Goal: Information Seeking & Learning: Learn about a topic

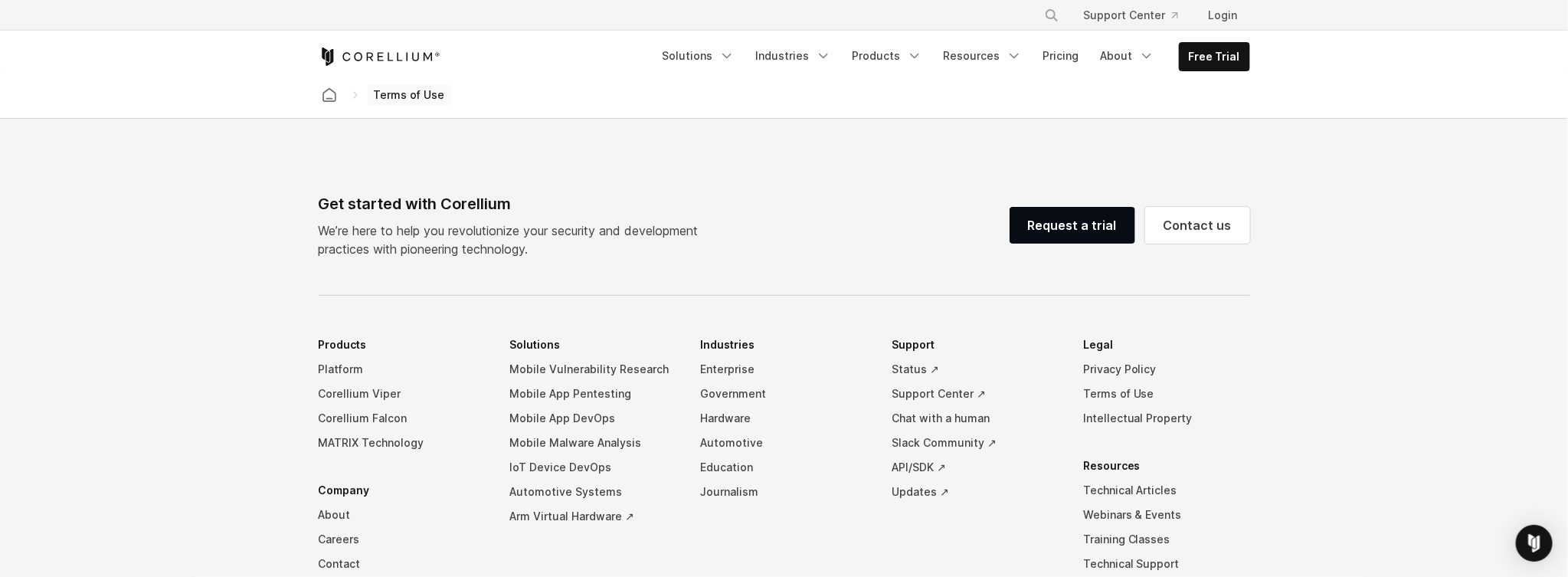
scroll to position [12777, 0]
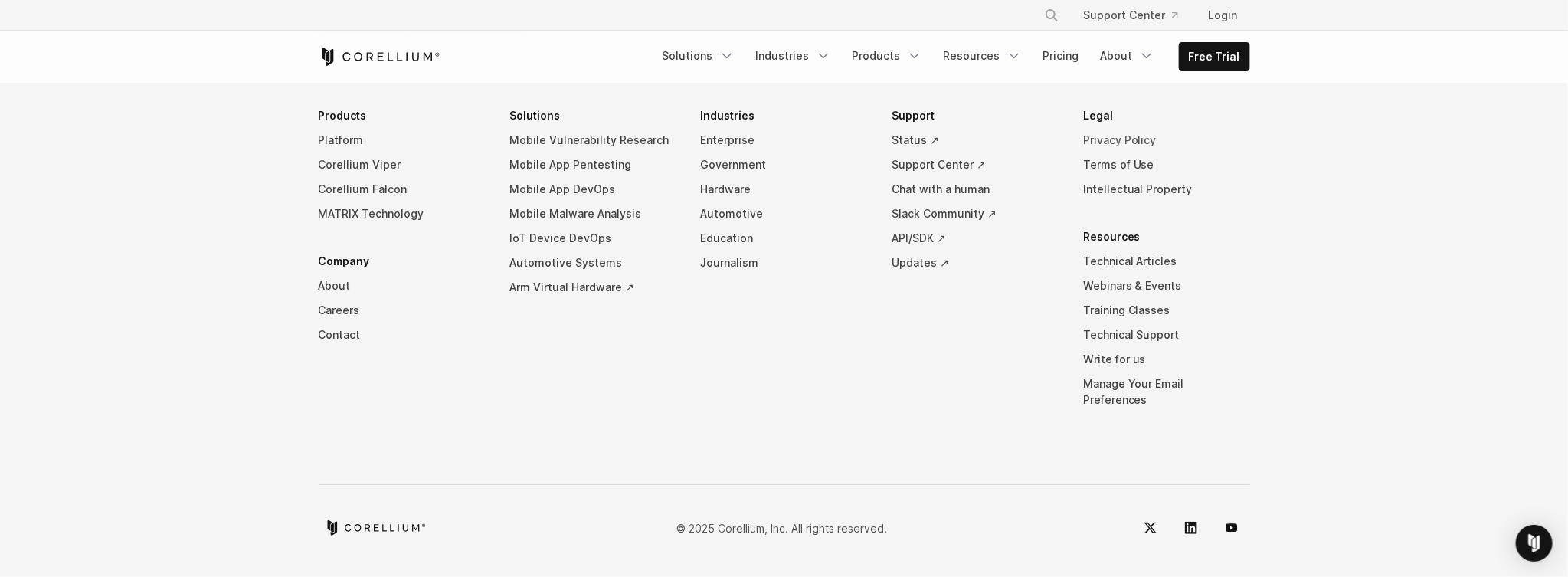
click at [1116, 152] on link "Privacy Policy" at bounding box center [1167, 140] width 167 height 25
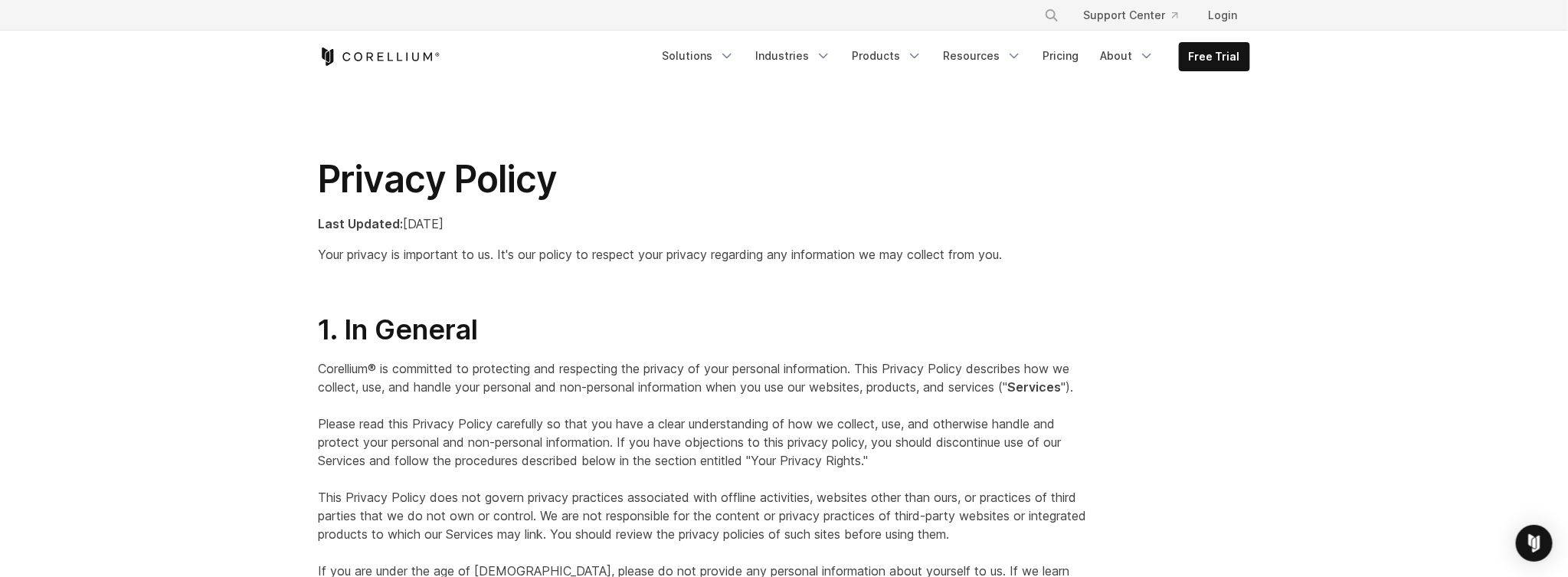
click at [1062, 328] on h2 "1. In General" at bounding box center [704, 330] width 771 height 35
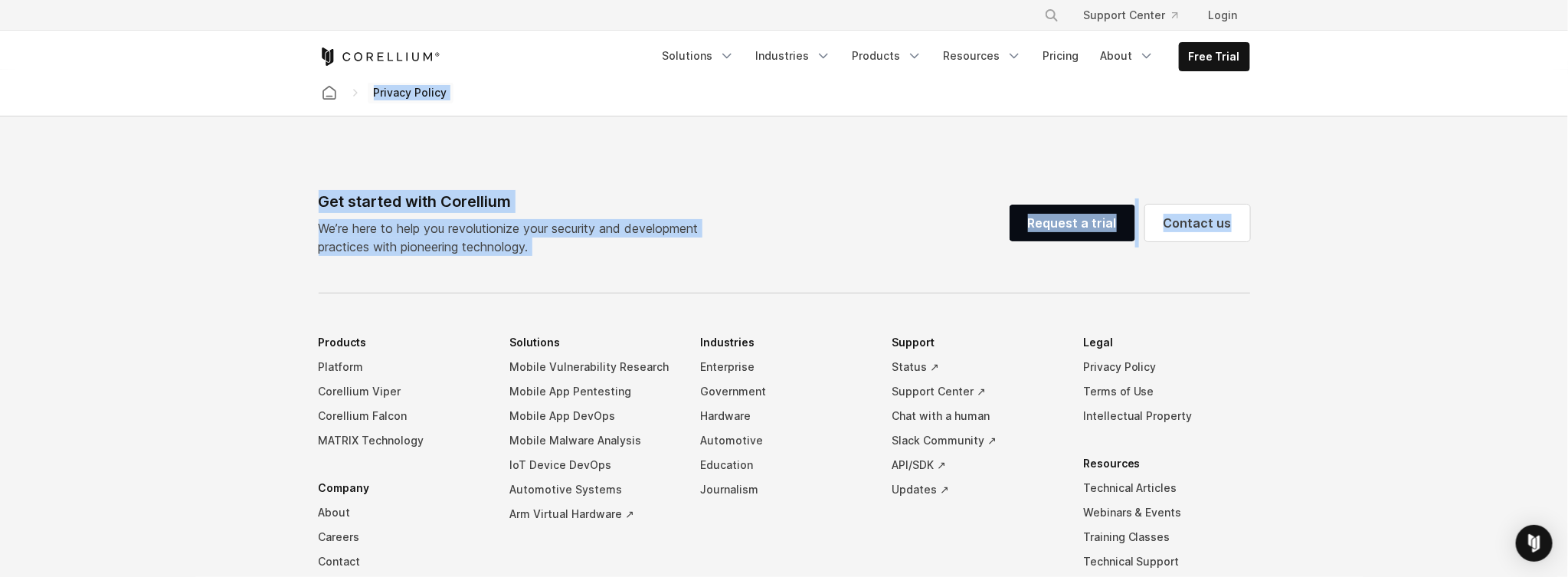
scroll to position [4699, 0]
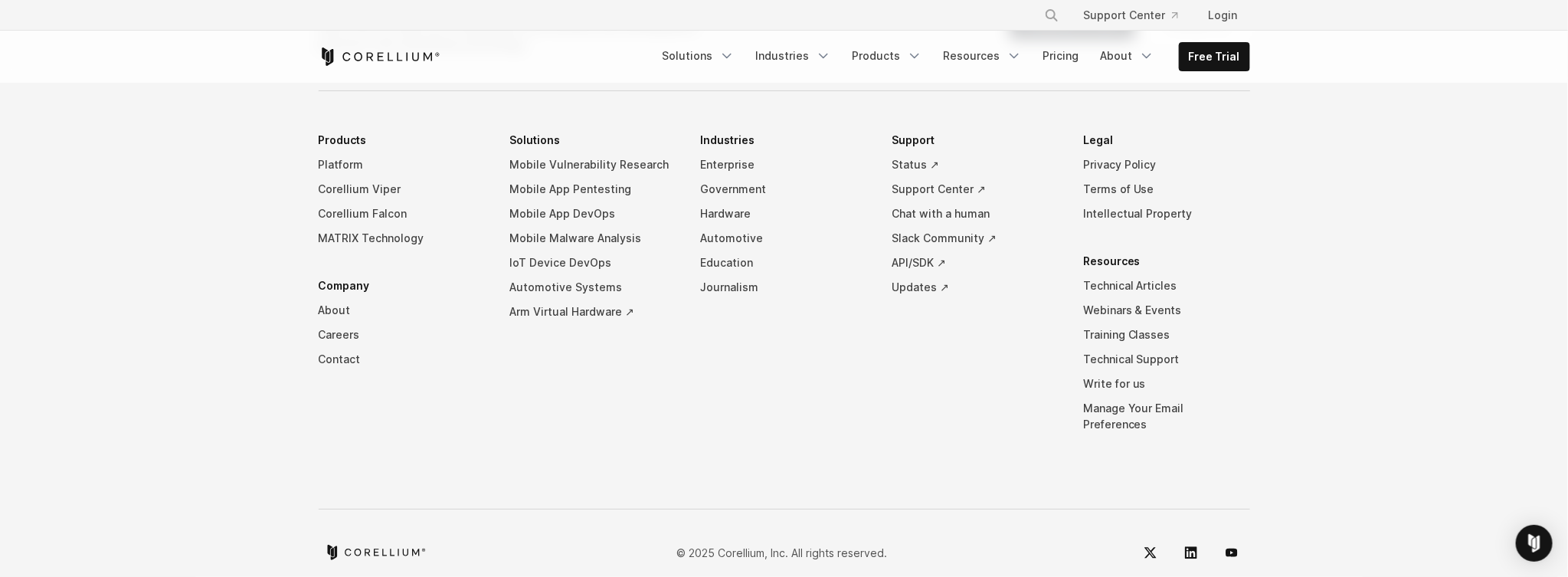
drag, startPoint x: 321, startPoint y: 180, endPoint x: 704, endPoint y: 129, distance: 386.4
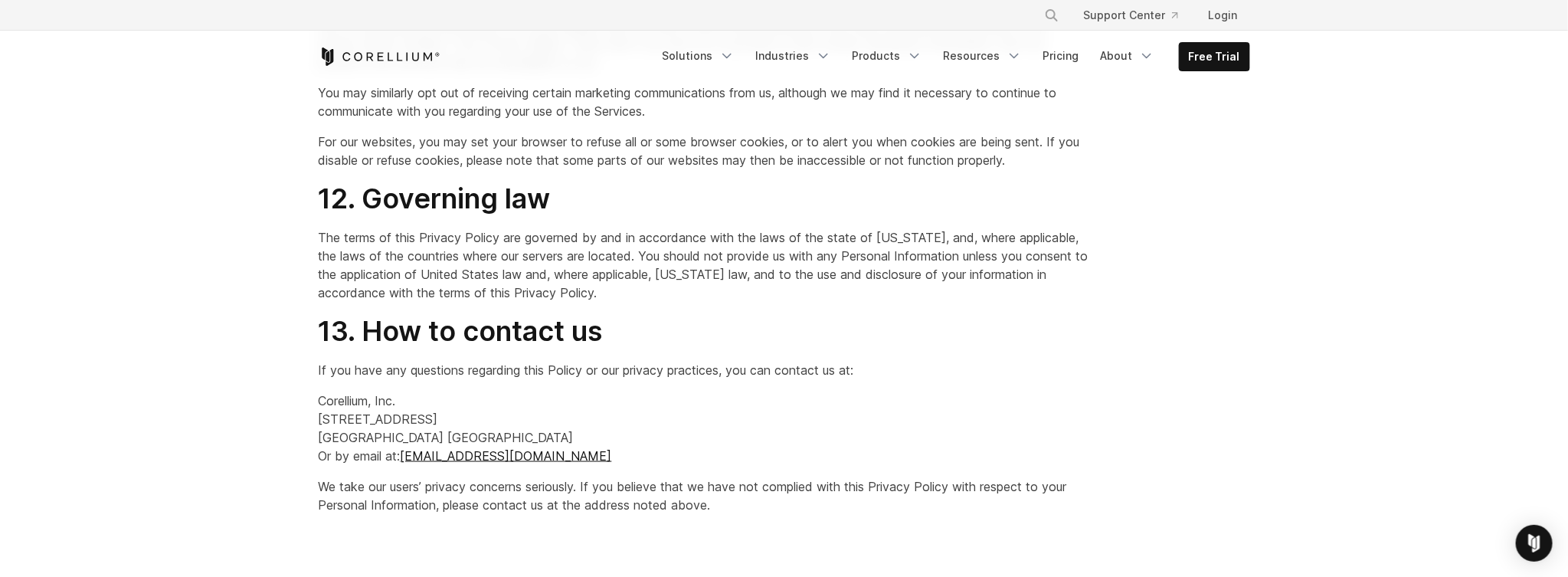
scroll to position [3933, 0]
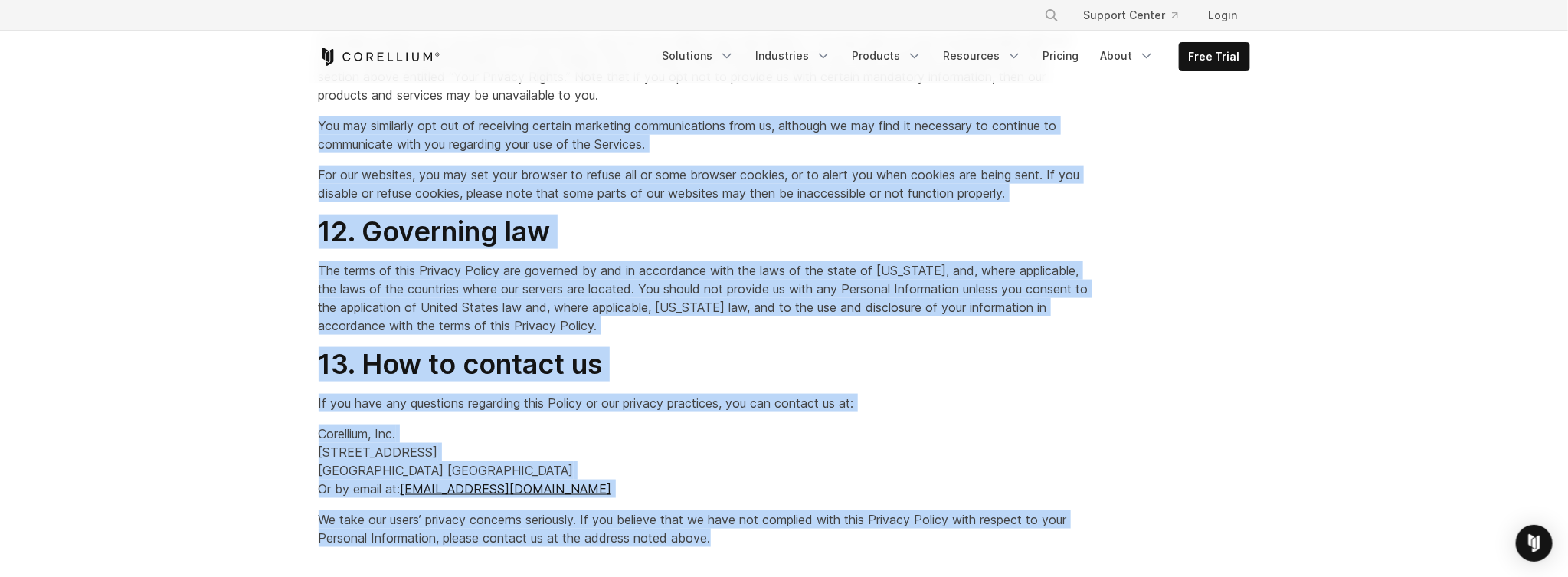
drag, startPoint x: 715, startPoint y: 537, endPoint x: 306, endPoint y: 108, distance: 592.7
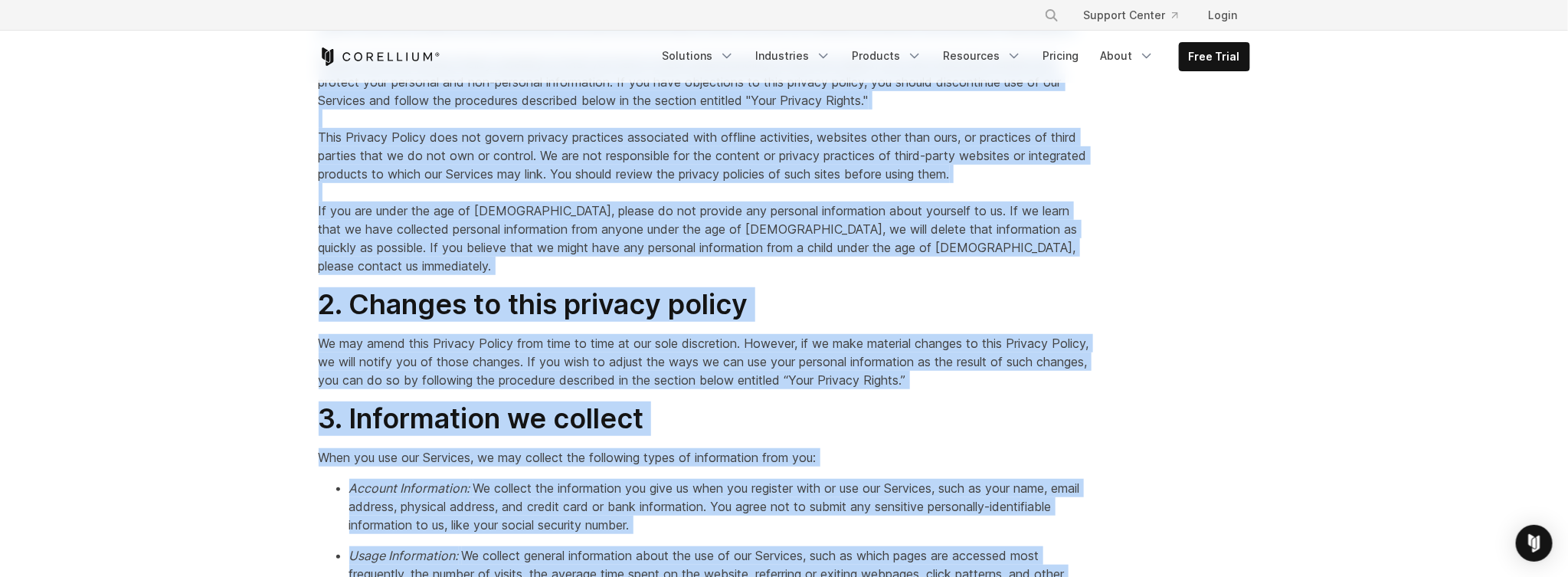
scroll to position [157, 0]
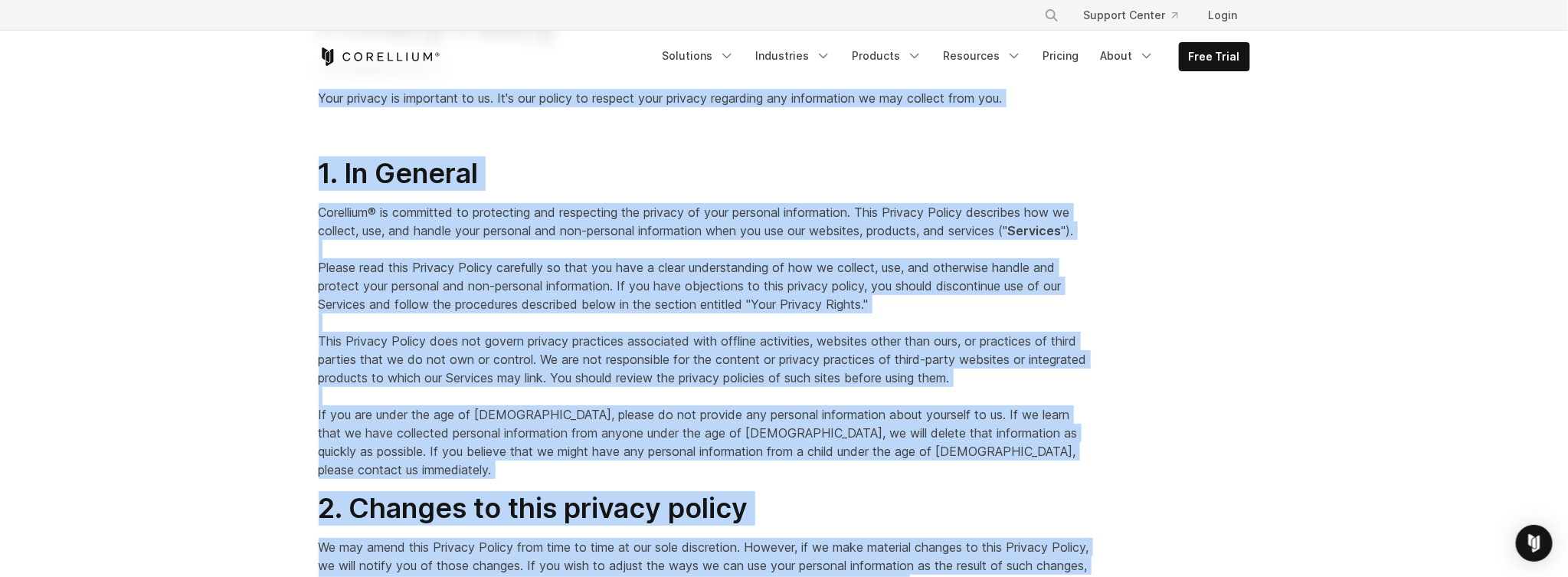
copy div "Your privacy is important to us. It's our policy to respect your privacy regard…"
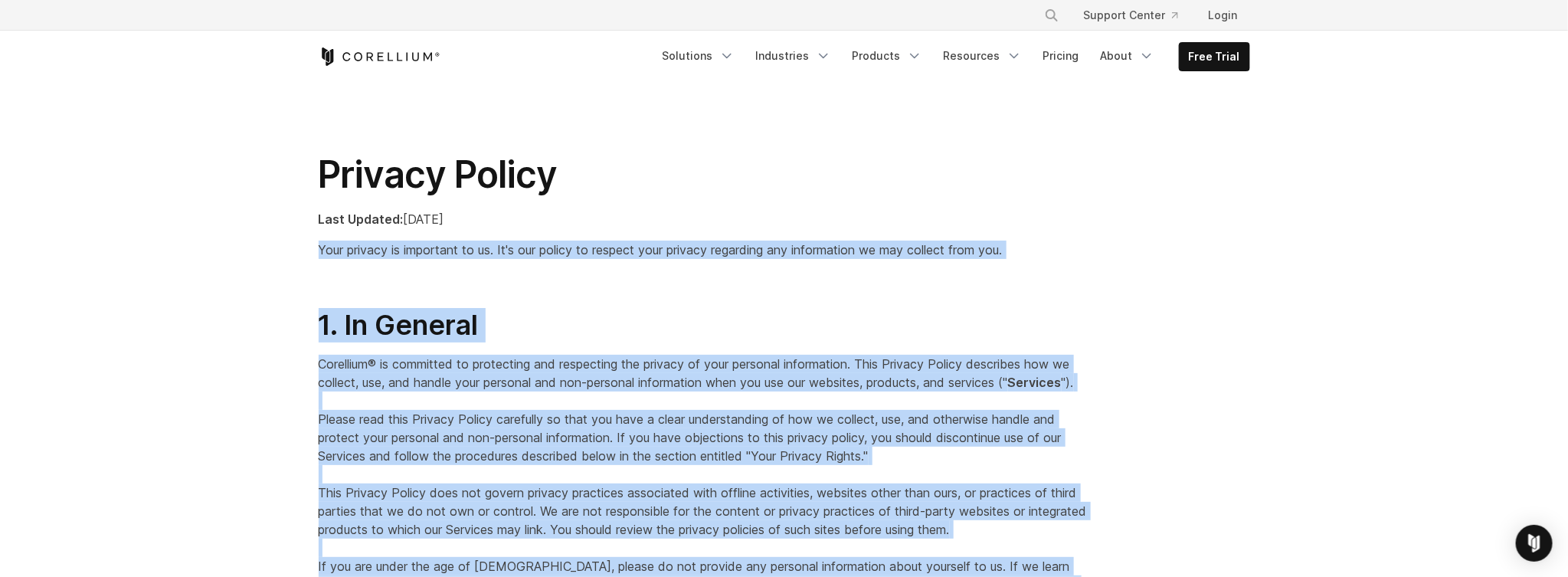
scroll to position [0, 0]
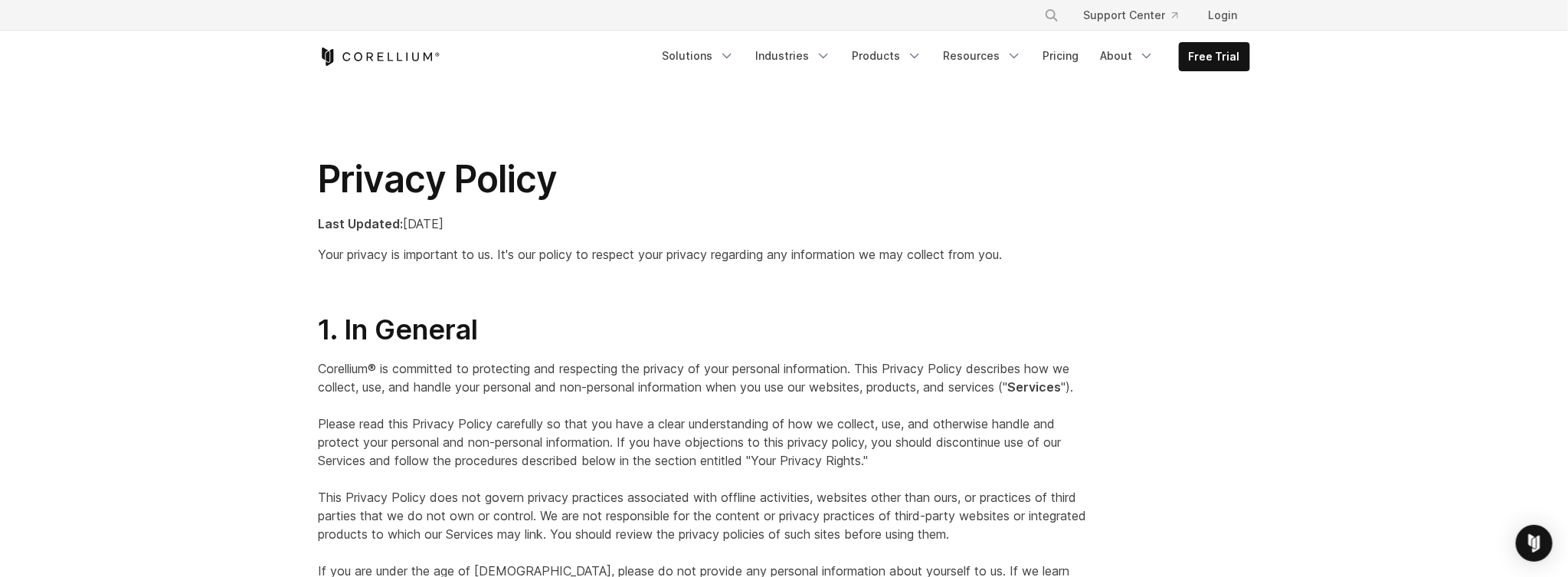
click at [935, 115] on section "Privacy Policy Last Updated: January 2025 Your privacy is important to us. It's…" at bounding box center [784, 197] width 1568 height 230
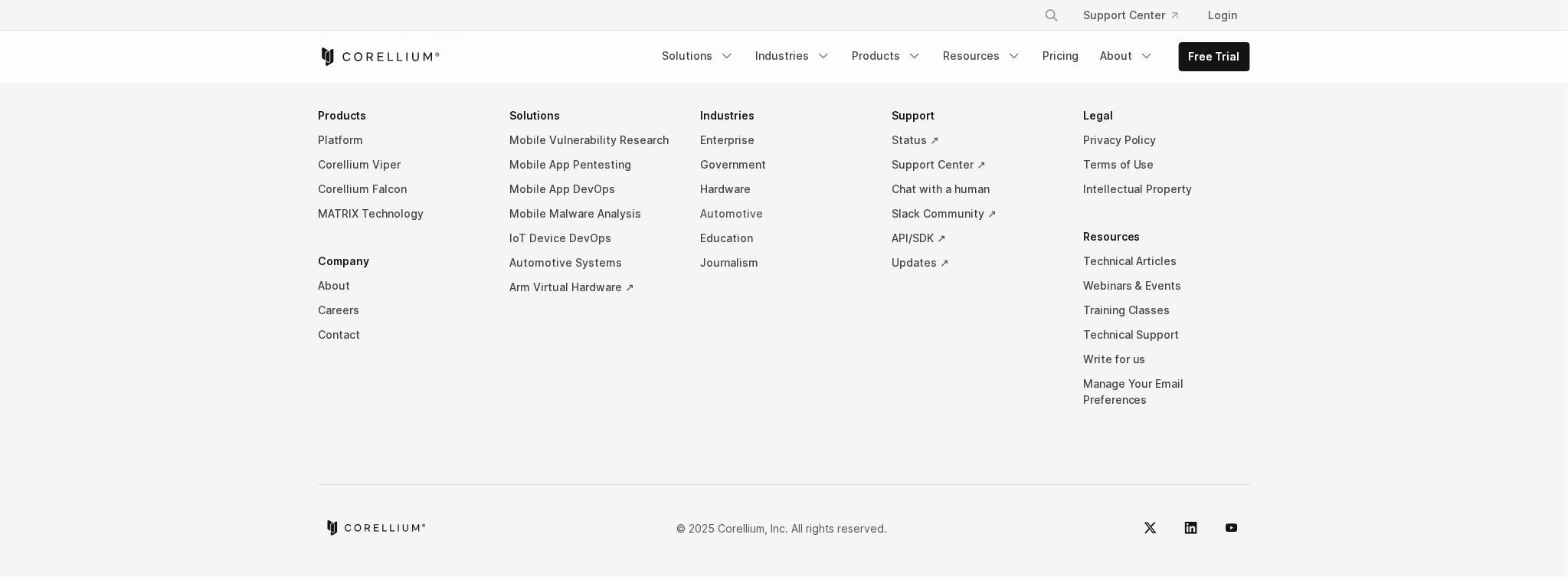
scroll to position [12777, 0]
click at [1110, 202] on link "Intellectual Property" at bounding box center [1167, 190] width 167 height 25
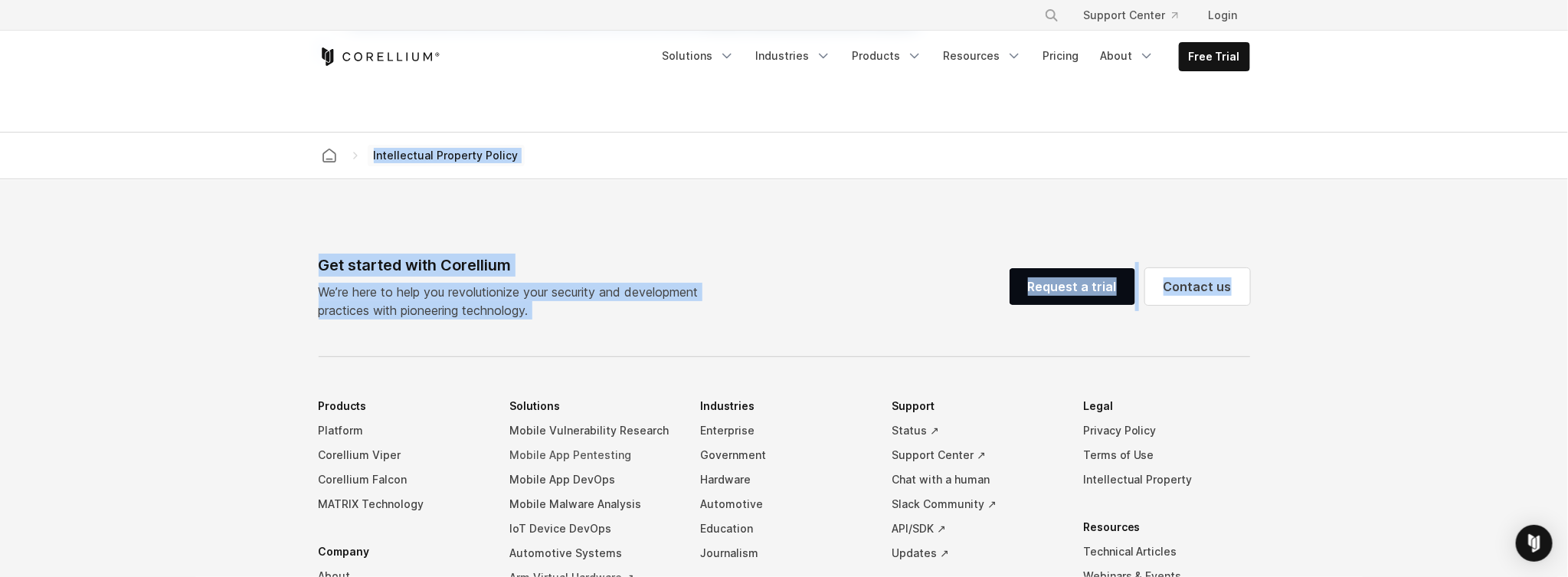
scroll to position [920, 0]
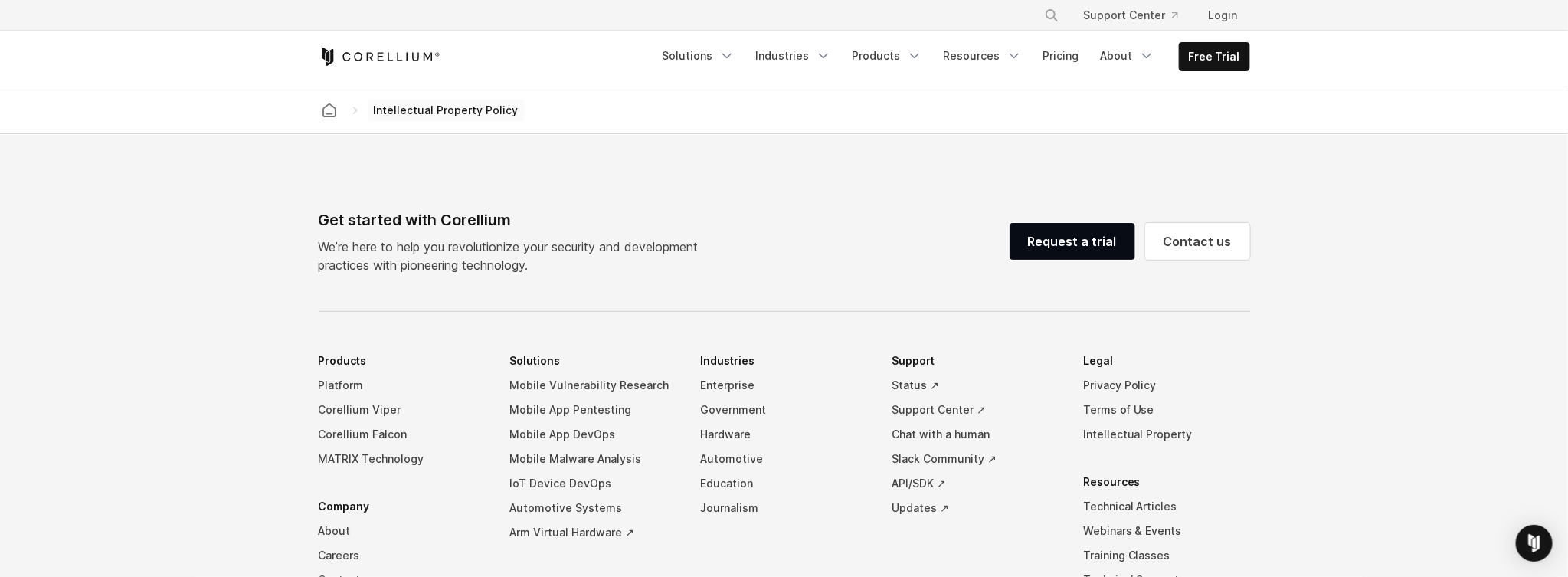
drag, startPoint x: 318, startPoint y: 179, endPoint x: 696, endPoint y: 92, distance: 387.9
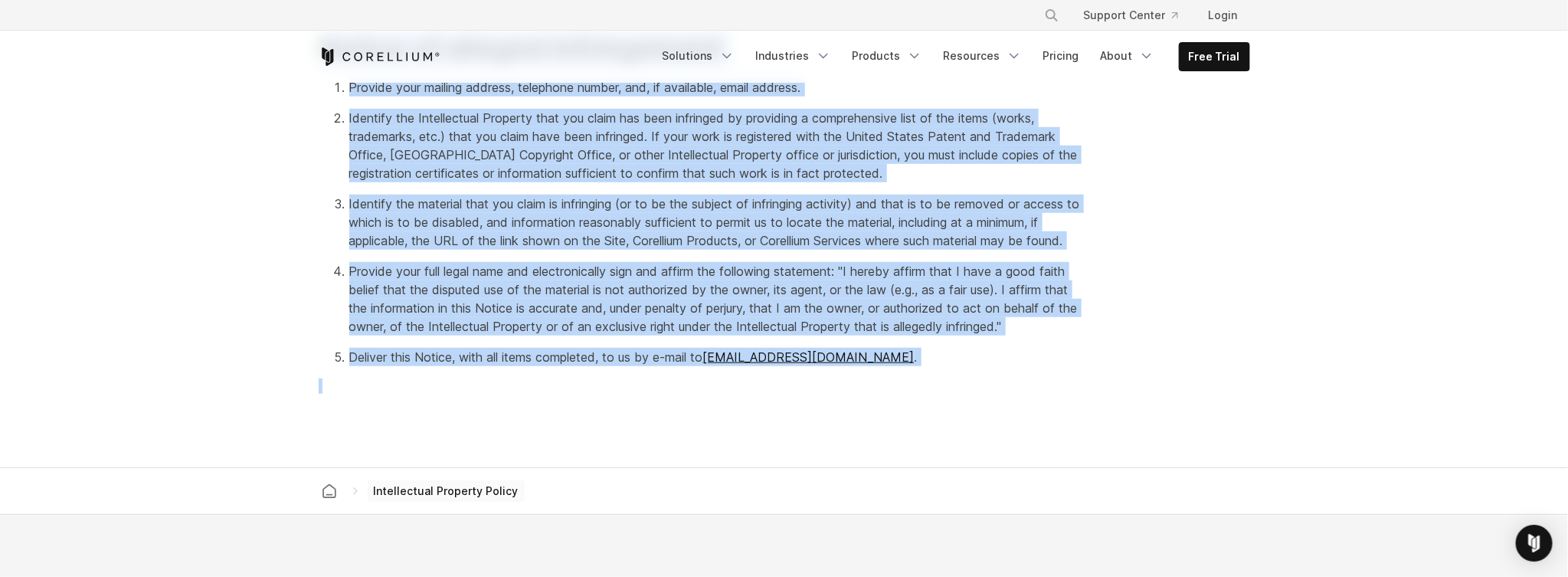
scroll to position [537, 0]
copy div "Intellectual Property Policy Last Updated : May 26, 2023 Corellium® respects th…"
